Goal: Information Seeking & Learning: Understand process/instructions

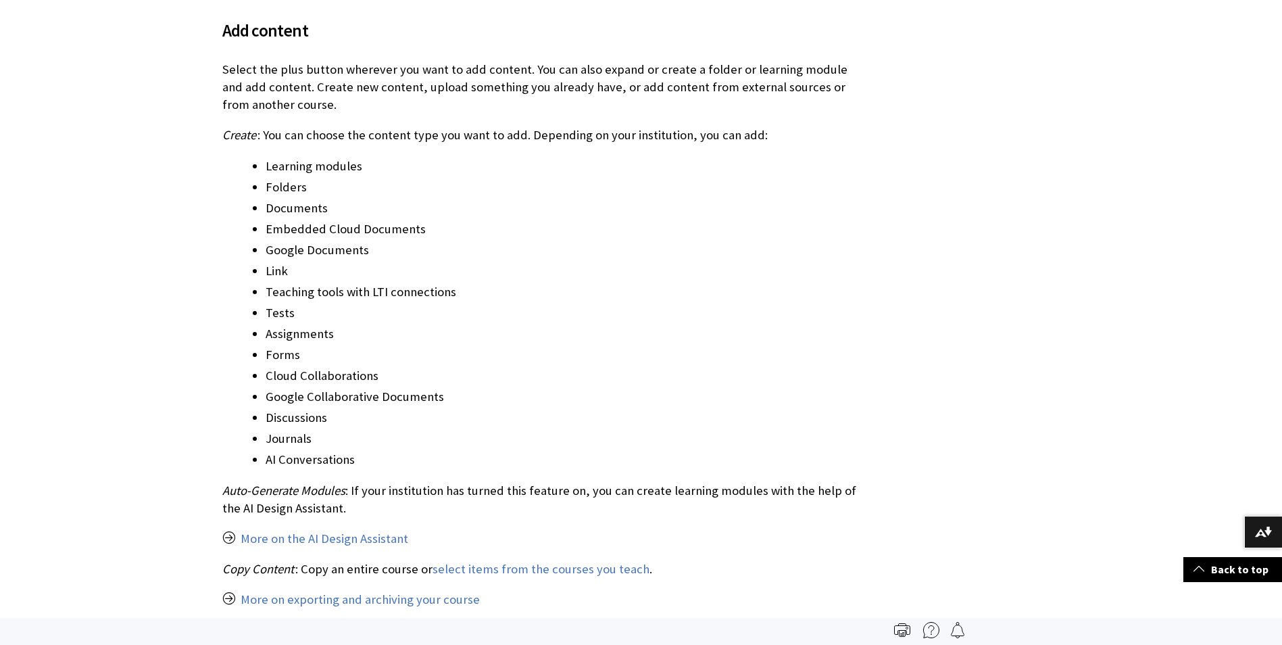
scroll to position [811, 0]
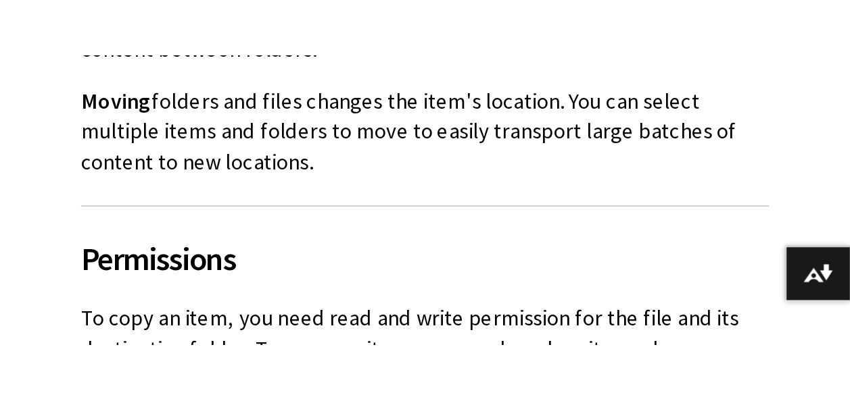
scroll to position [1940, 0]
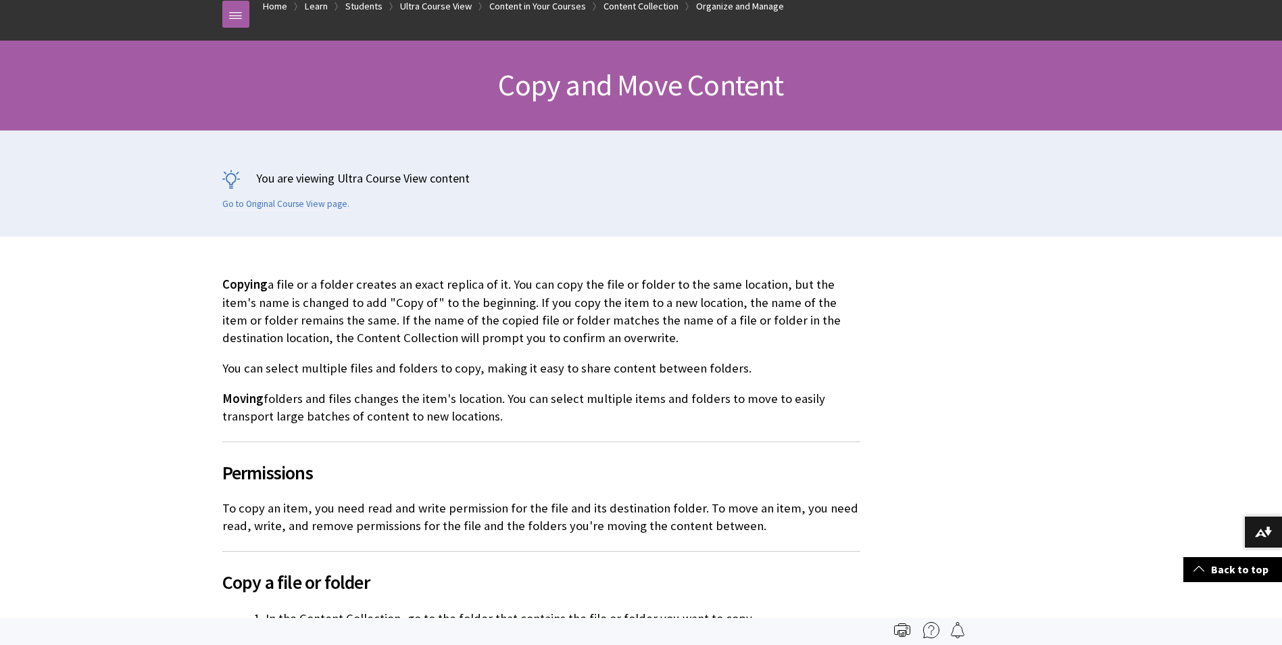
scroll to position [135, 0]
